Goal: Task Accomplishment & Management: Manage account settings

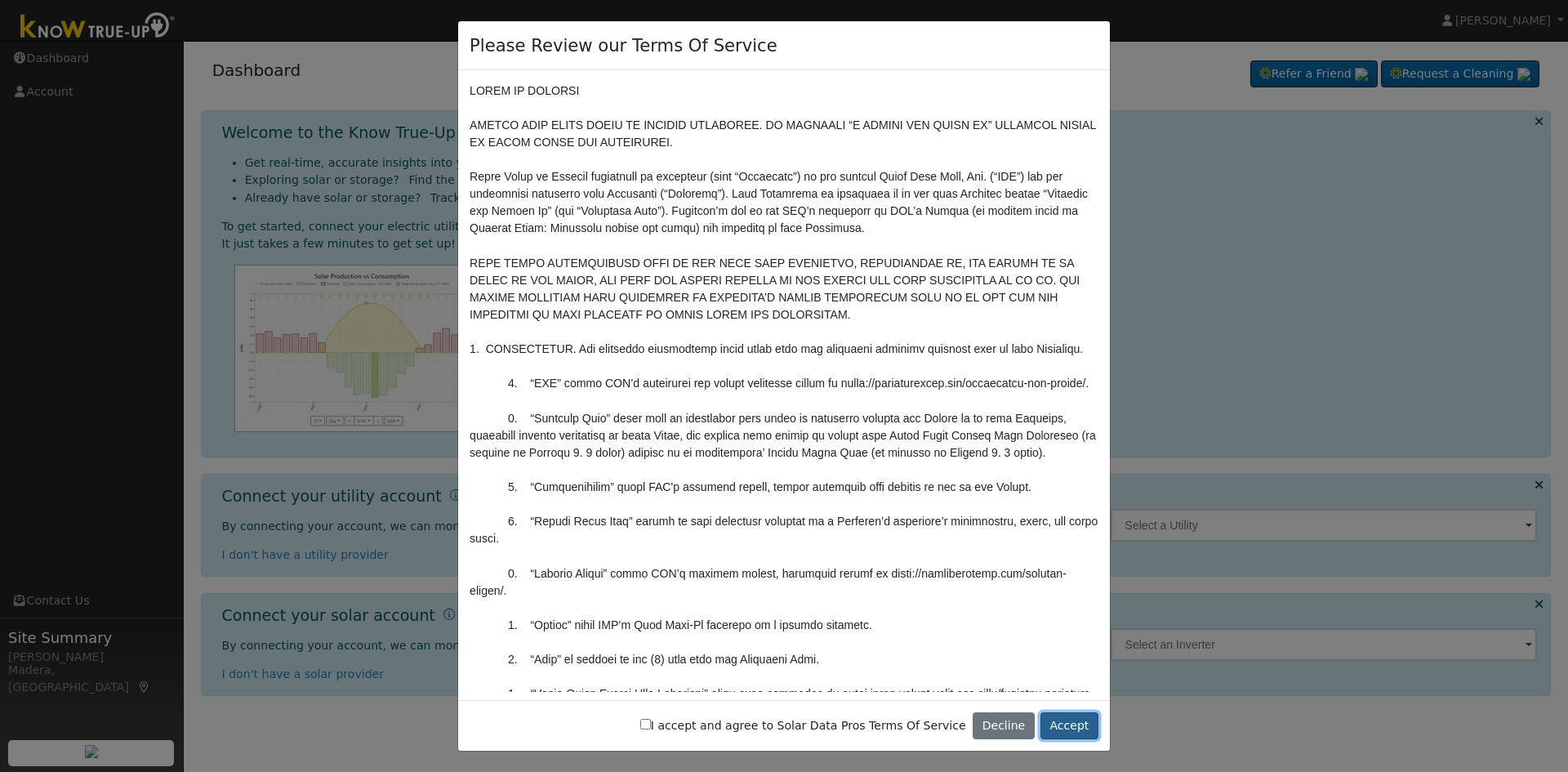
click at [1080, 732] on button "Accept" at bounding box center [1069, 726] width 58 height 28
click at [1081, 729] on button "Accept" at bounding box center [1069, 726] width 58 height 28
click at [693, 731] on label "I accept and agree to Solar Data Pros Terms Of Service" at bounding box center [803, 725] width 326 height 17
click at [651, 729] on input "I accept and agree to Solar Data Pros Terms Of Service" at bounding box center [645, 724] width 11 height 11
checkbox input "true"
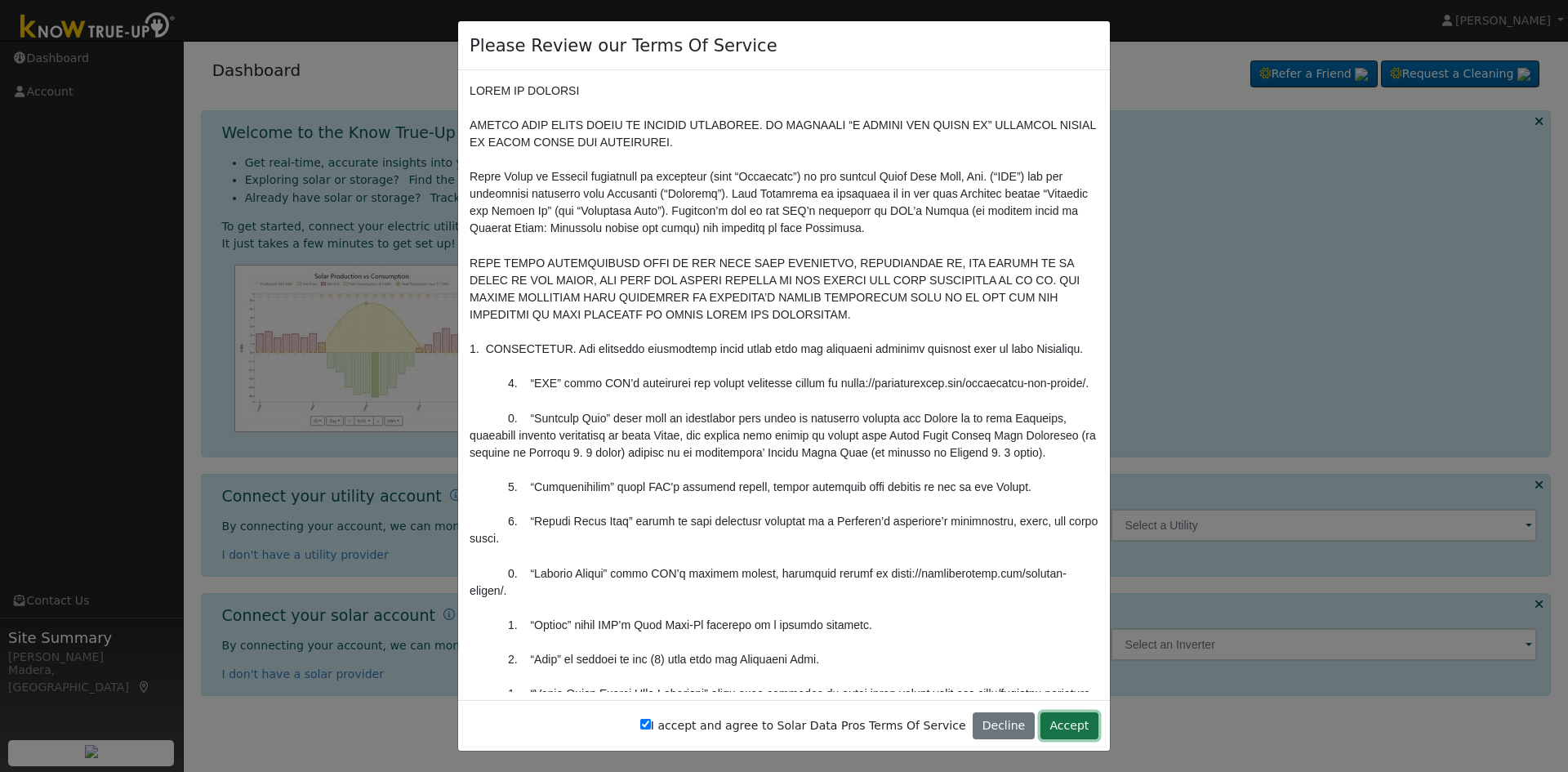
click at [1083, 734] on button "Accept" at bounding box center [1069, 726] width 58 height 28
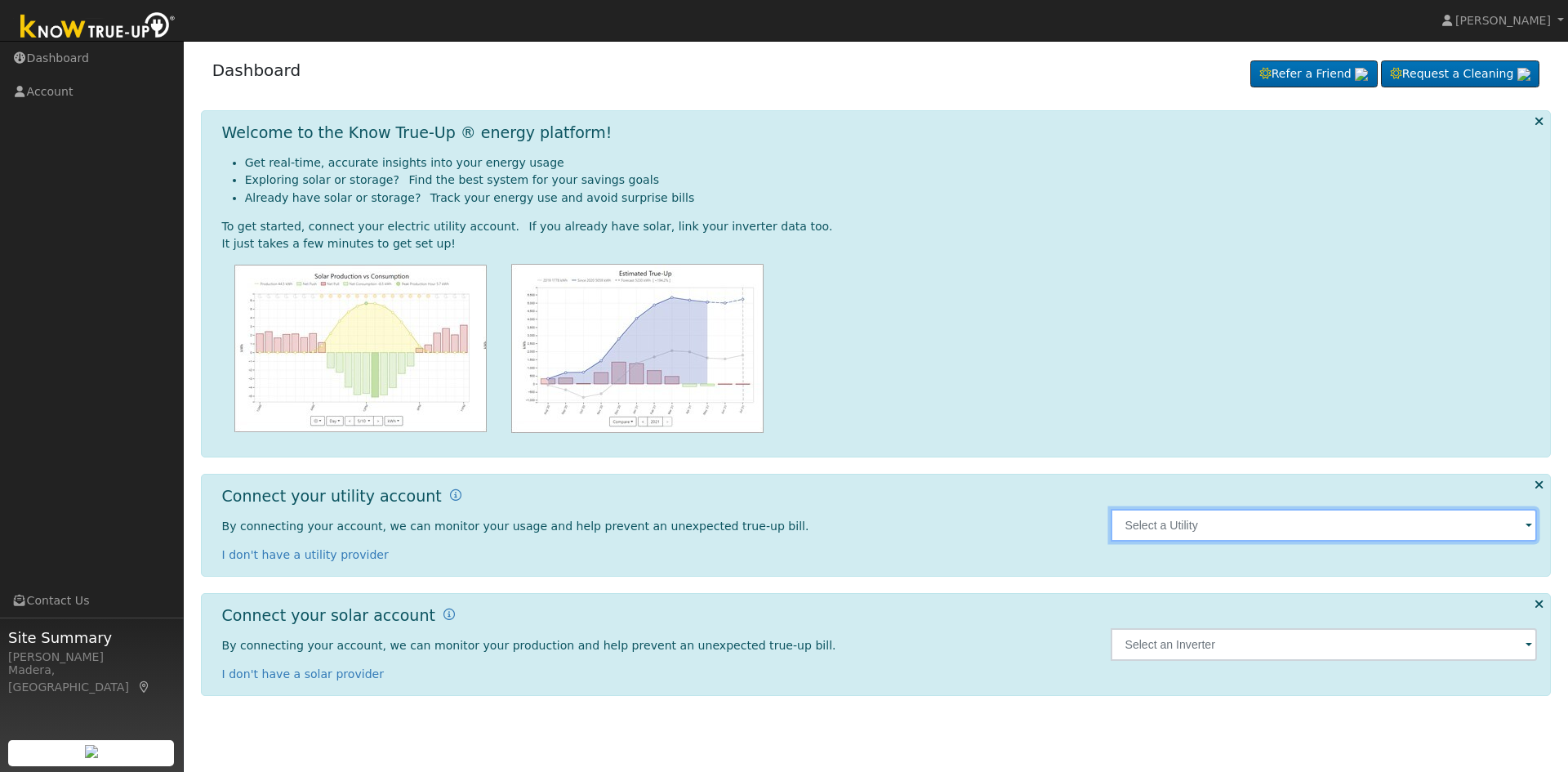
click at [1180, 535] on input "text" at bounding box center [1325, 524] width 427 height 33
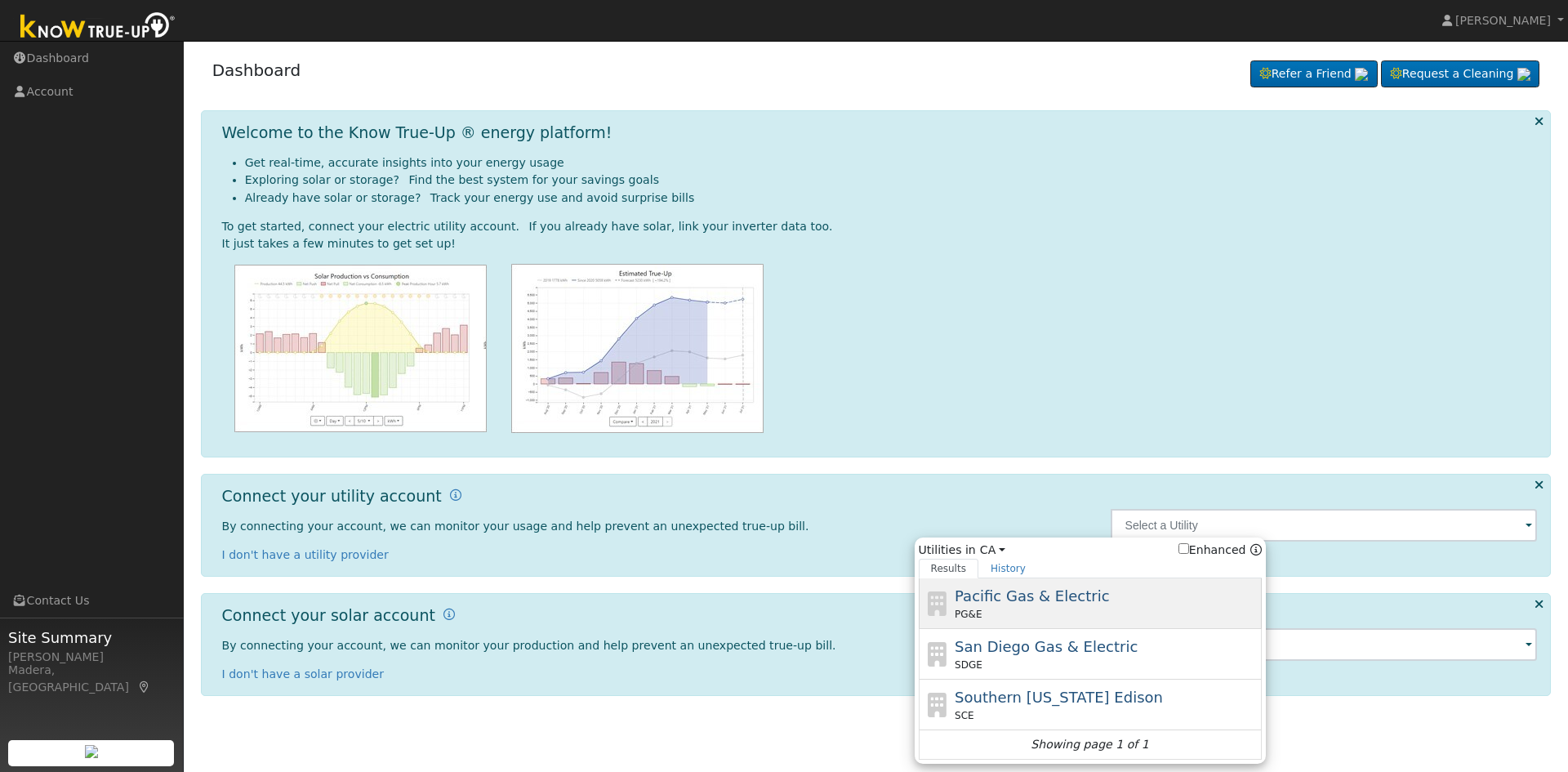
click at [1036, 601] on span "Pacific Gas & Electric" at bounding box center [1032, 595] width 155 height 17
type input "PG&E"
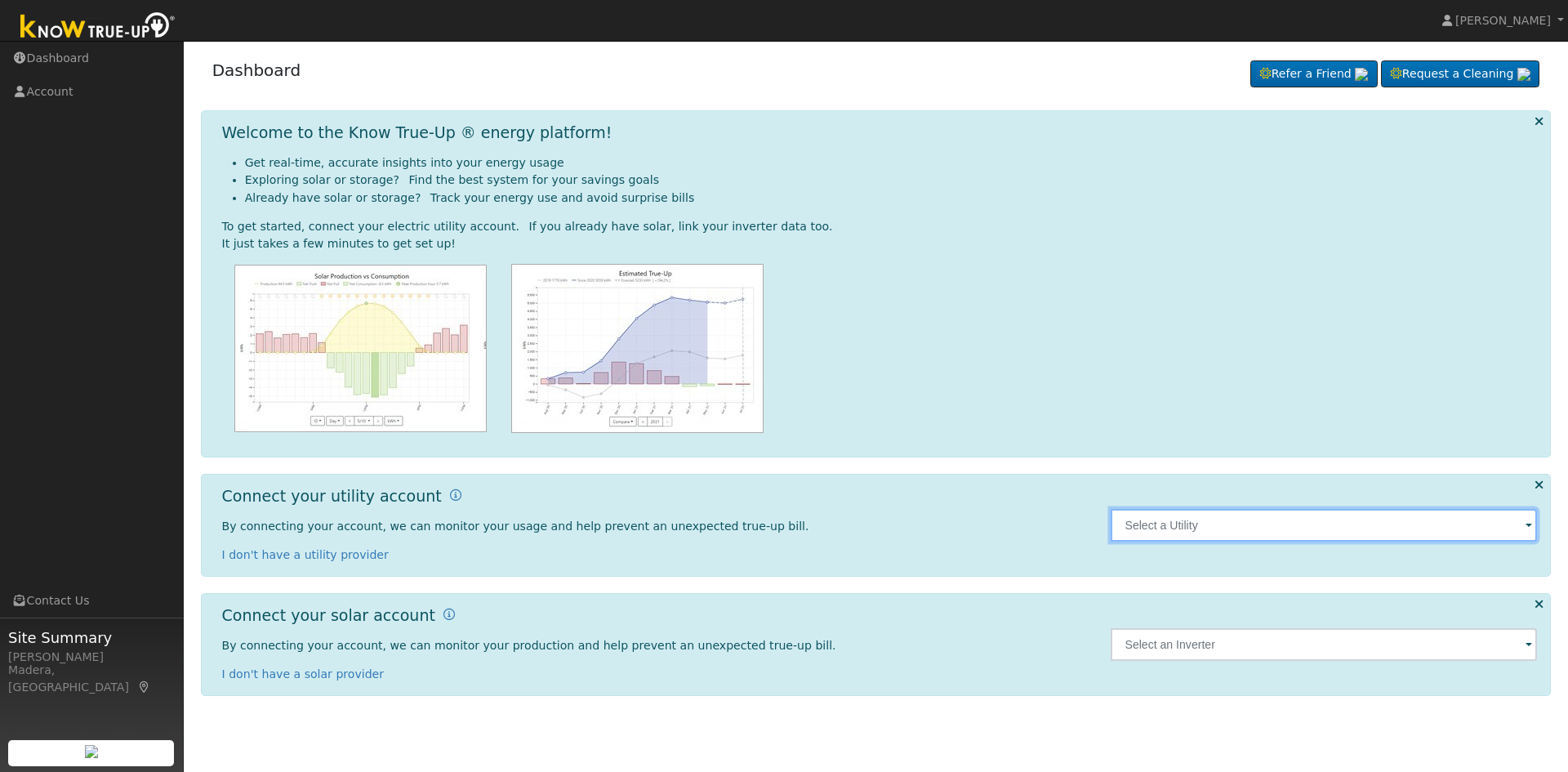
click at [1207, 522] on input "text" at bounding box center [1325, 524] width 427 height 33
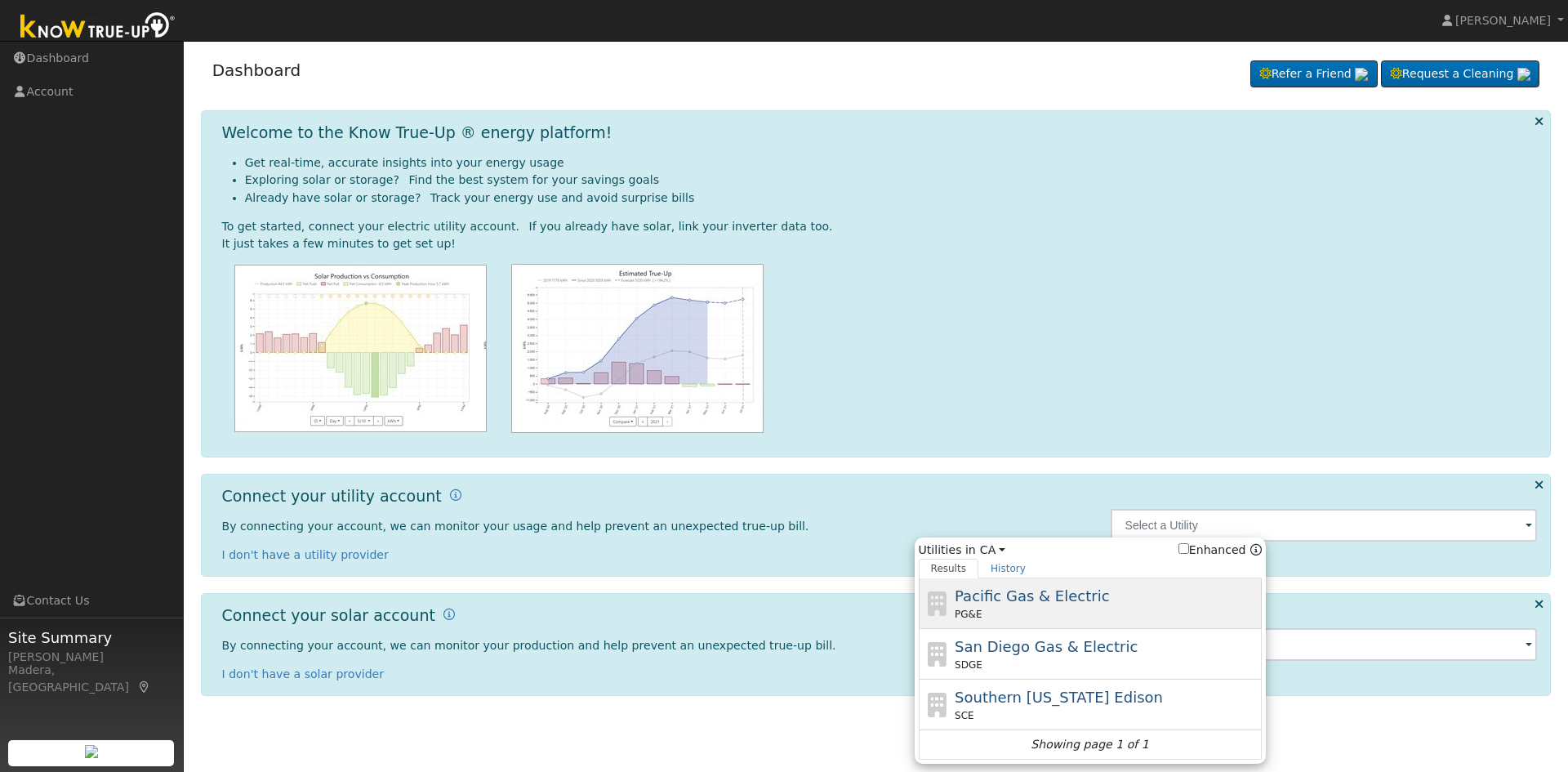
click at [1121, 603] on div "Pacific Gas & Electric PG&E" at bounding box center [1106, 602] width 303 height 37
type input "PG&E"
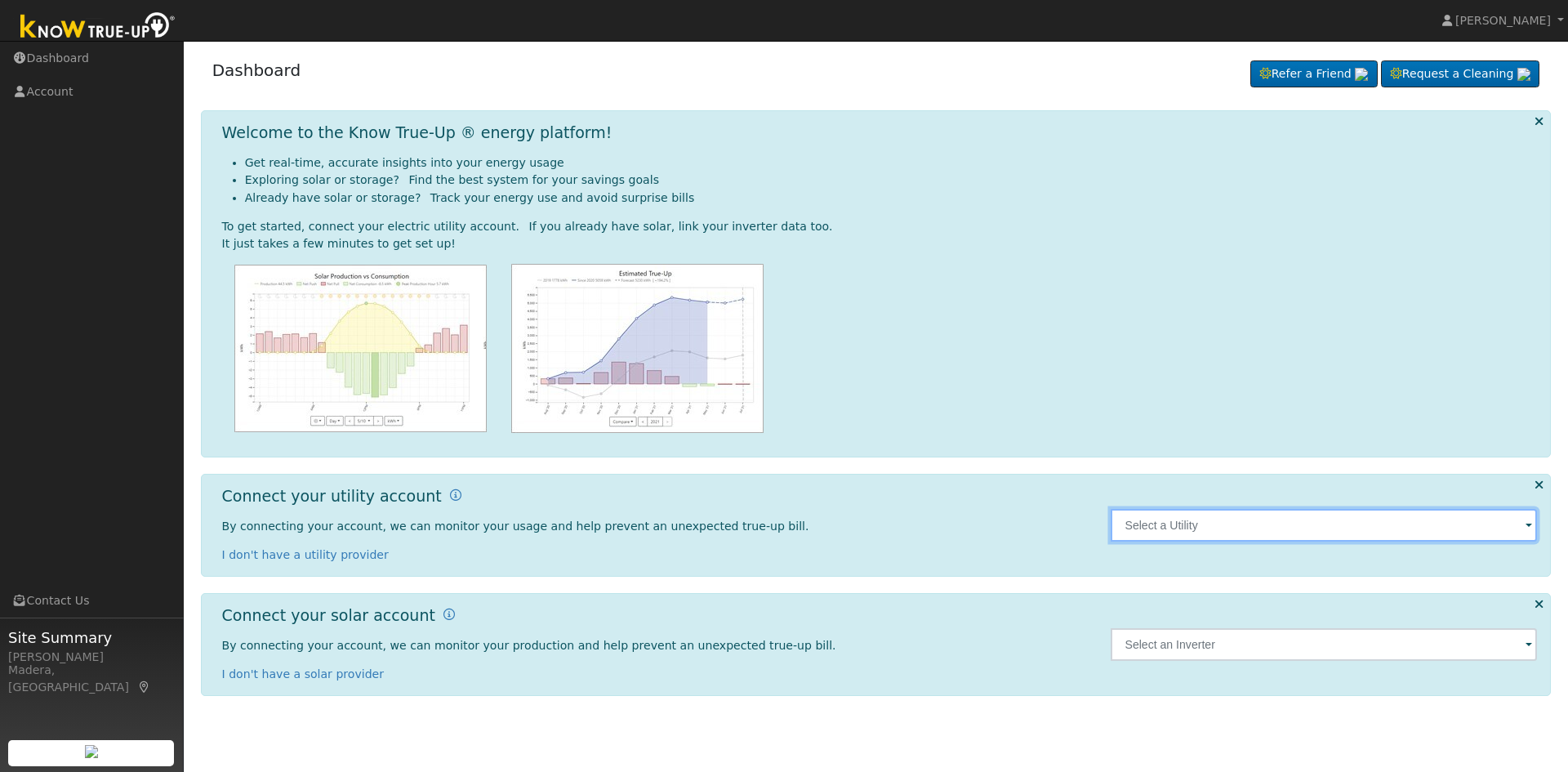
click at [1169, 529] on input "text" at bounding box center [1325, 524] width 427 height 33
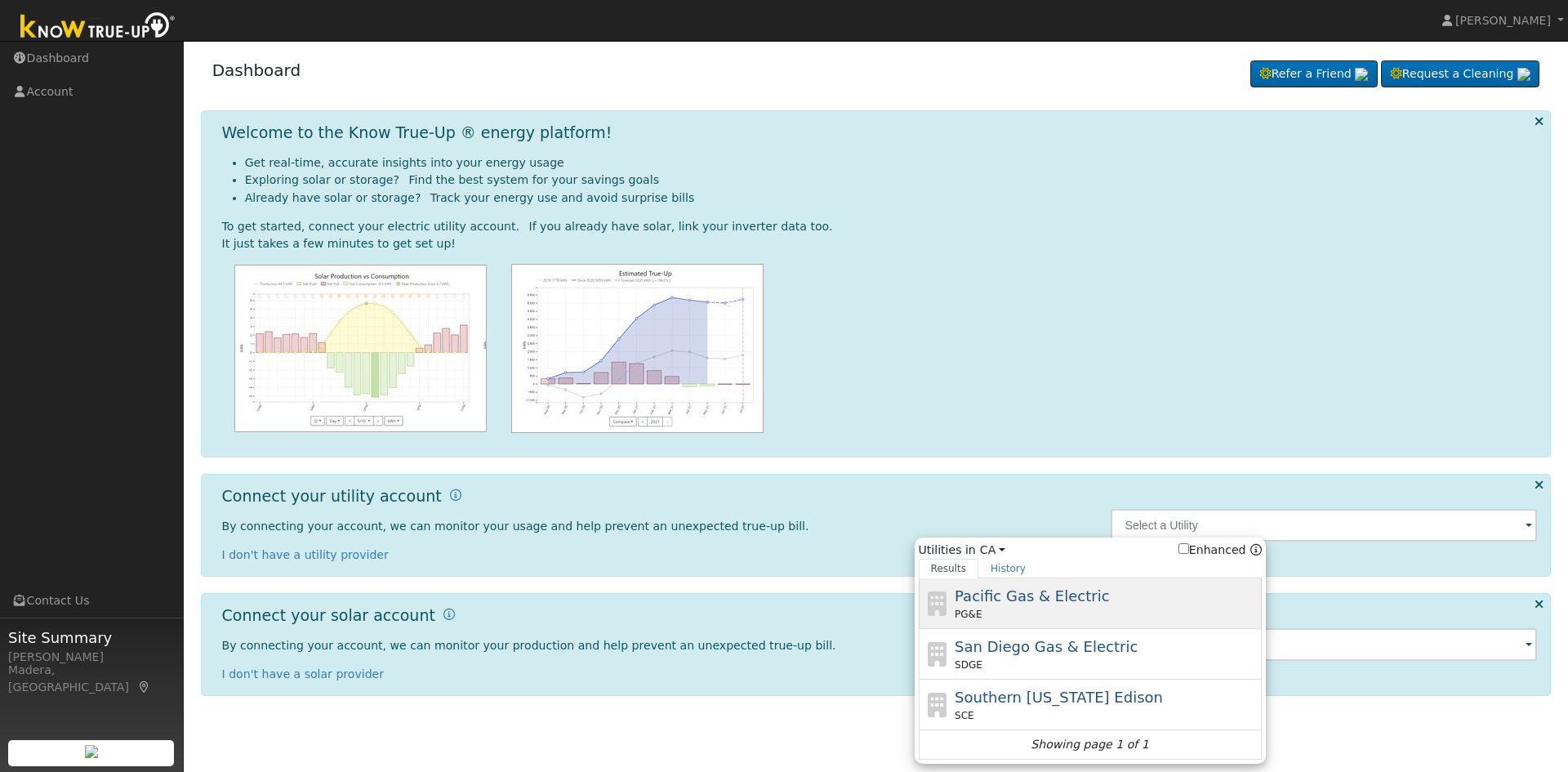
click at [1124, 609] on div "PG&E" at bounding box center [1106, 614] width 303 height 14
type input "PG&E"
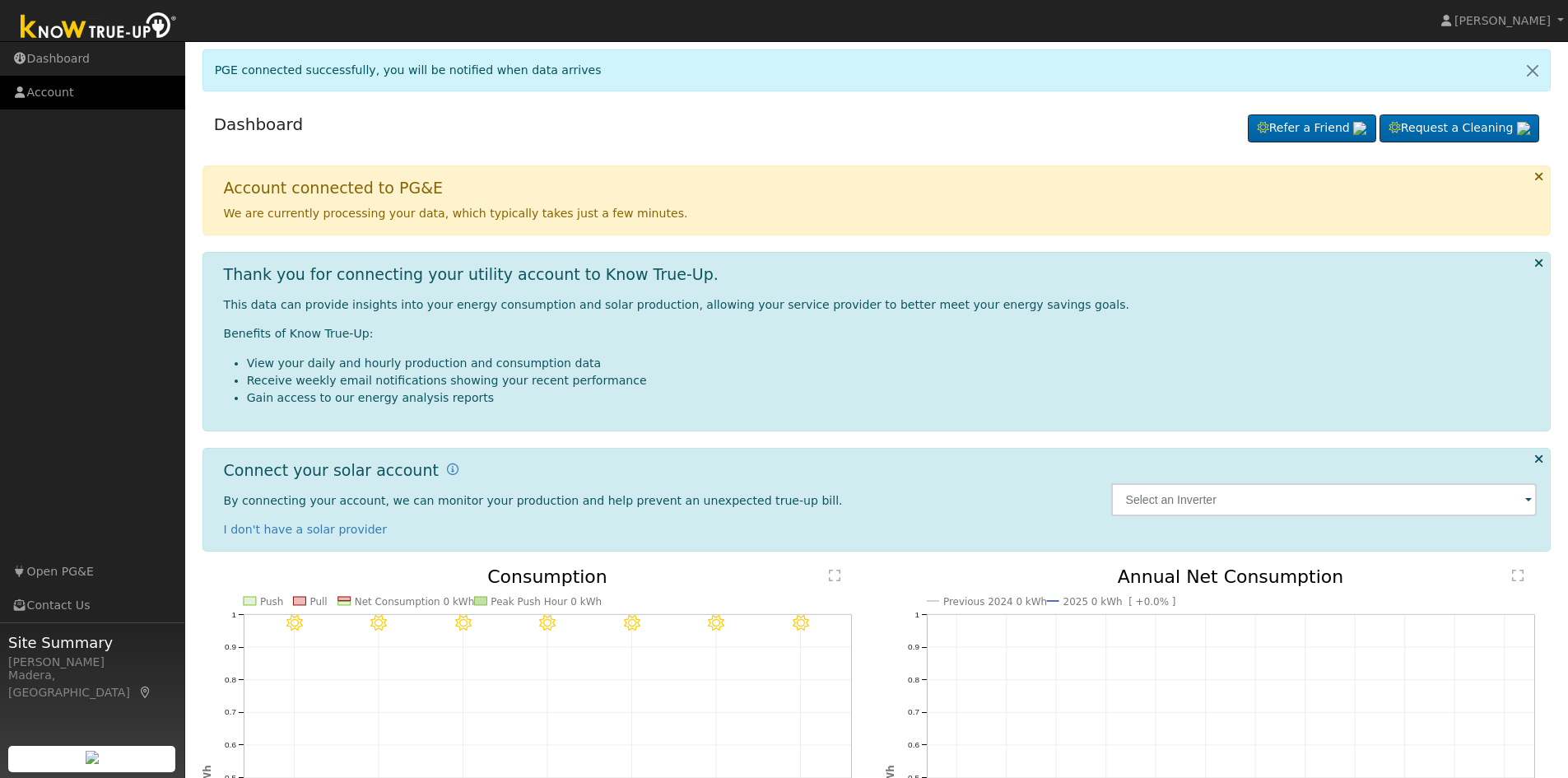
click at [60, 86] on link "Account" at bounding box center [93, 92] width 186 height 33
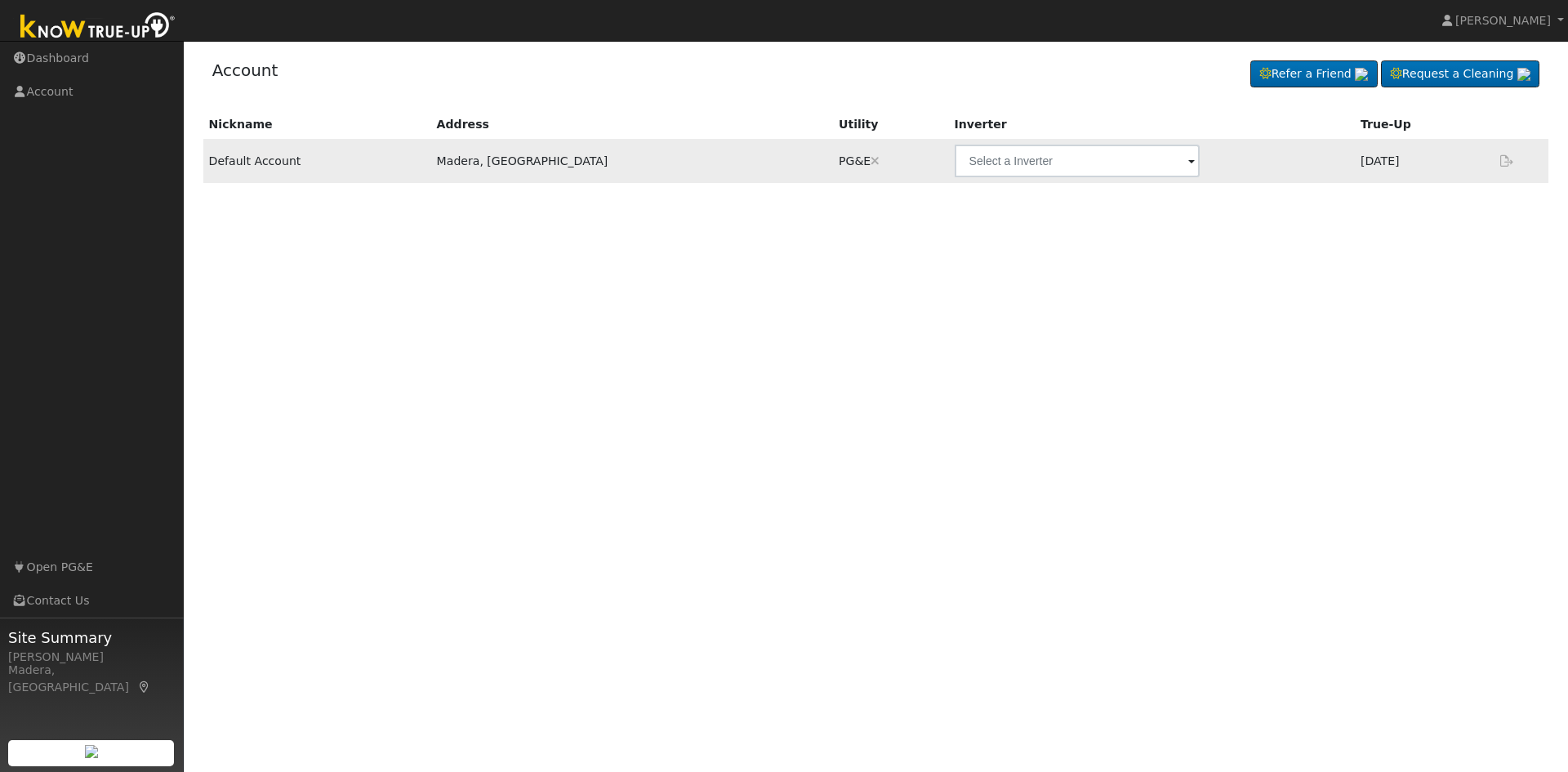
click at [297, 169] on td "Default Account" at bounding box center [317, 160] width 228 height 44
click at [955, 168] on input "text" at bounding box center [1077, 161] width 245 height 33
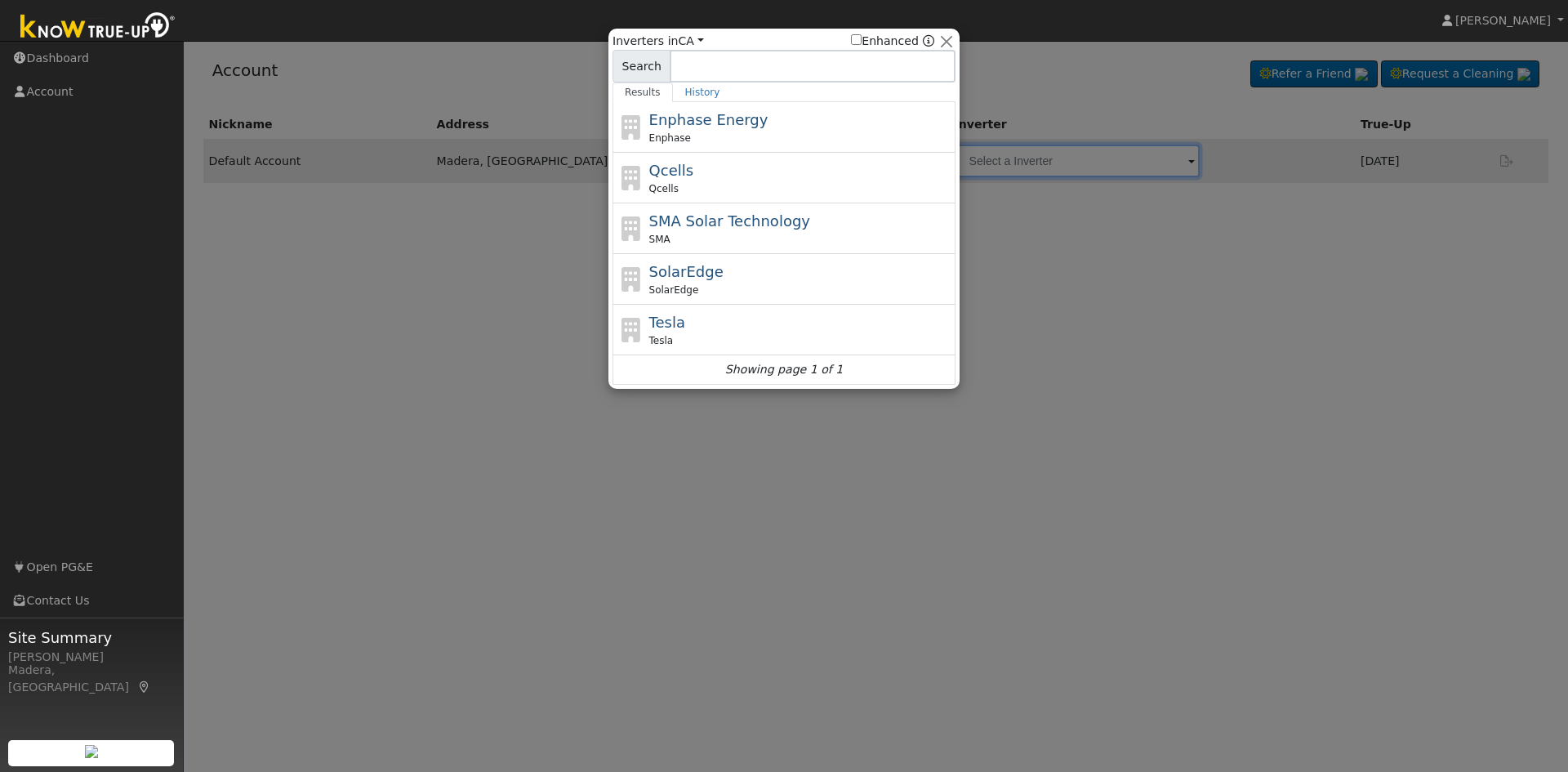
click at [1159, 356] on div at bounding box center [784, 386] width 1568 height 772
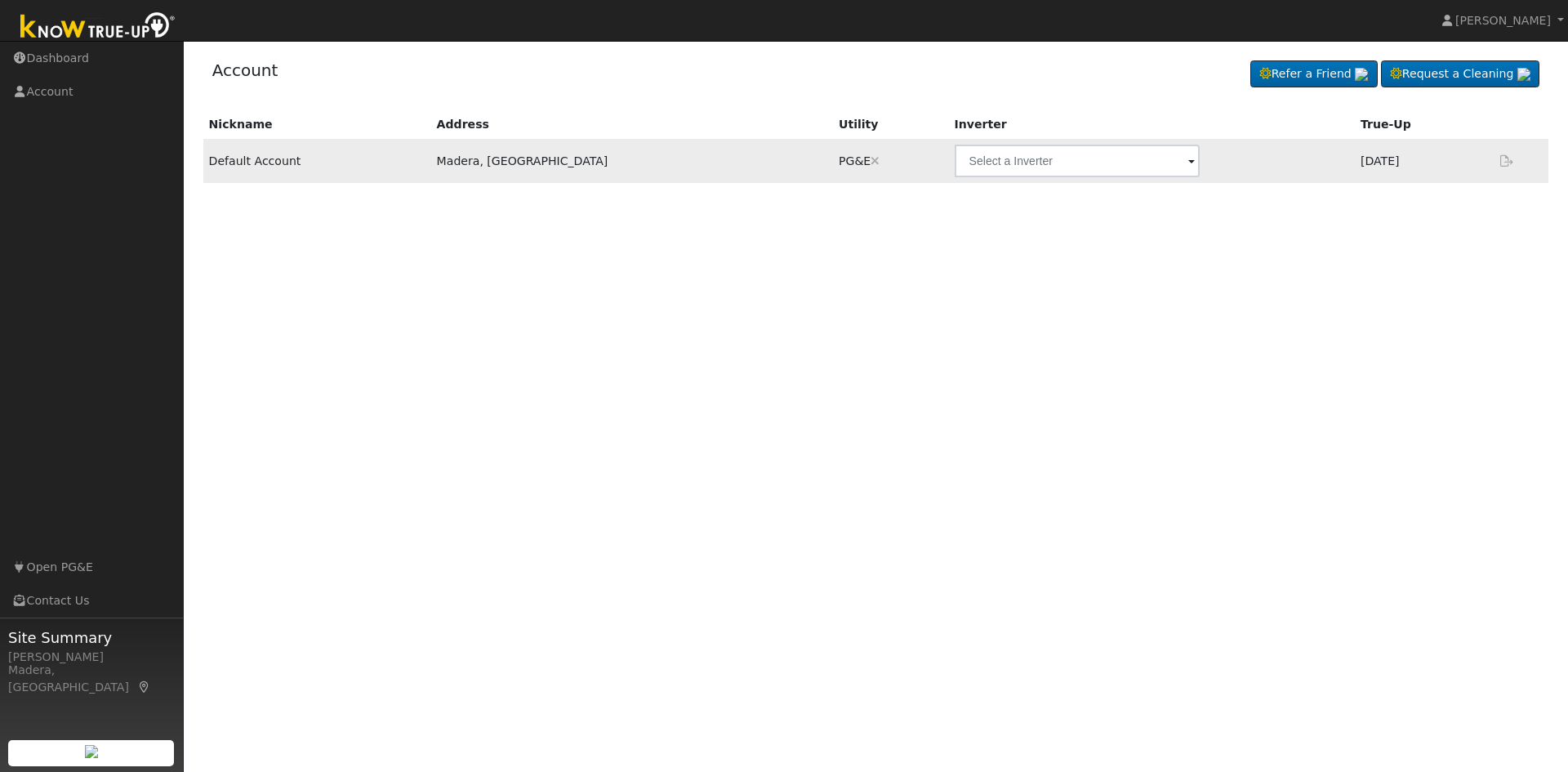
click at [288, 165] on td "Default Account" at bounding box center [317, 160] width 228 height 44
drag, startPoint x: 83, startPoint y: 89, endPoint x: 80, endPoint y: 70, distance: 19.2
click at [82, 89] on link "Account" at bounding box center [92, 91] width 184 height 33
click at [249, 170] on td "Default Account" at bounding box center [317, 160] width 228 height 44
click at [1510, 161] on icon at bounding box center [1507, 161] width 14 height 12
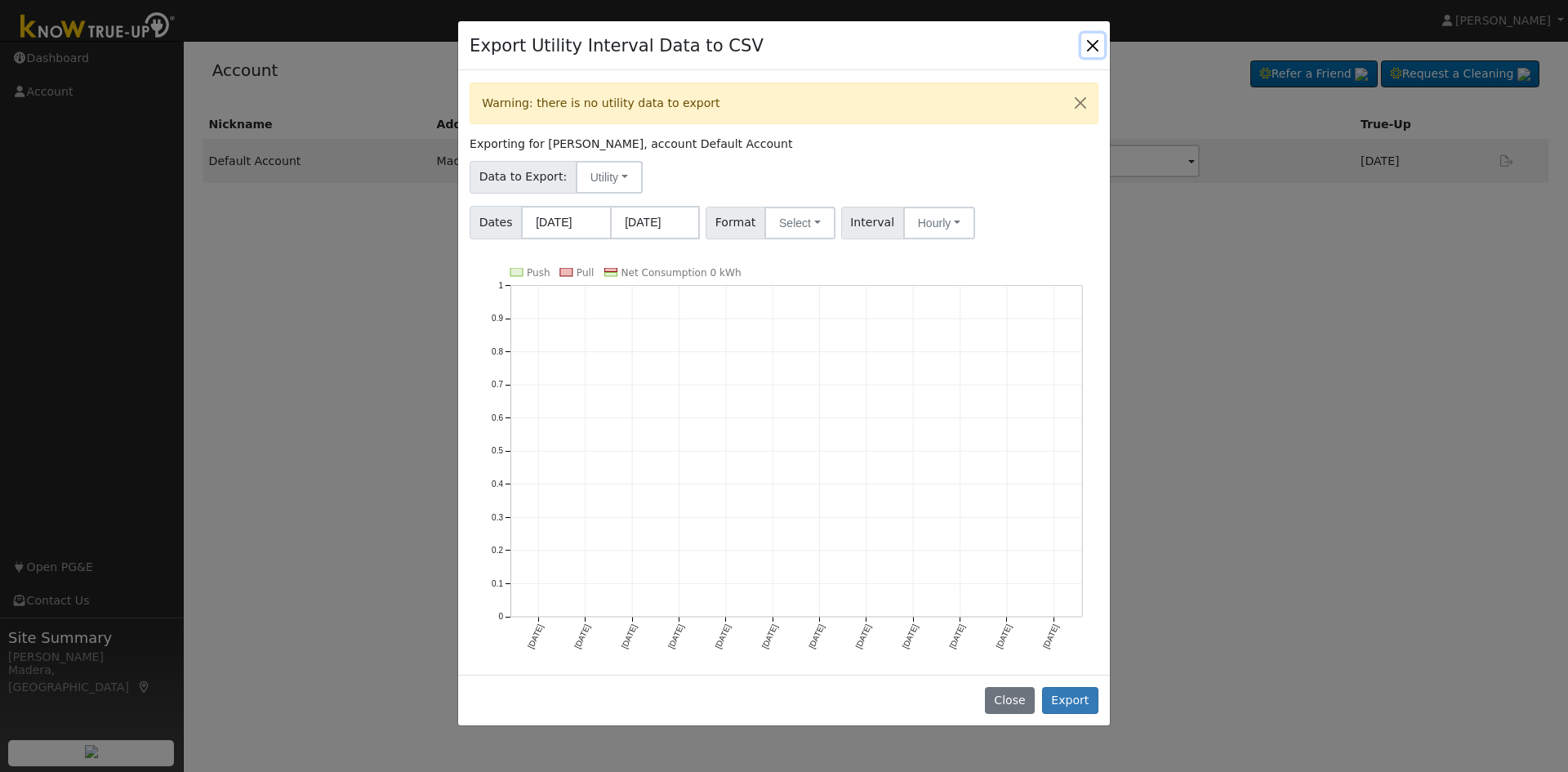
click at [1092, 46] on button "Close" at bounding box center [1093, 45] width 23 height 23
